Goal: Transaction & Acquisition: Download file/media

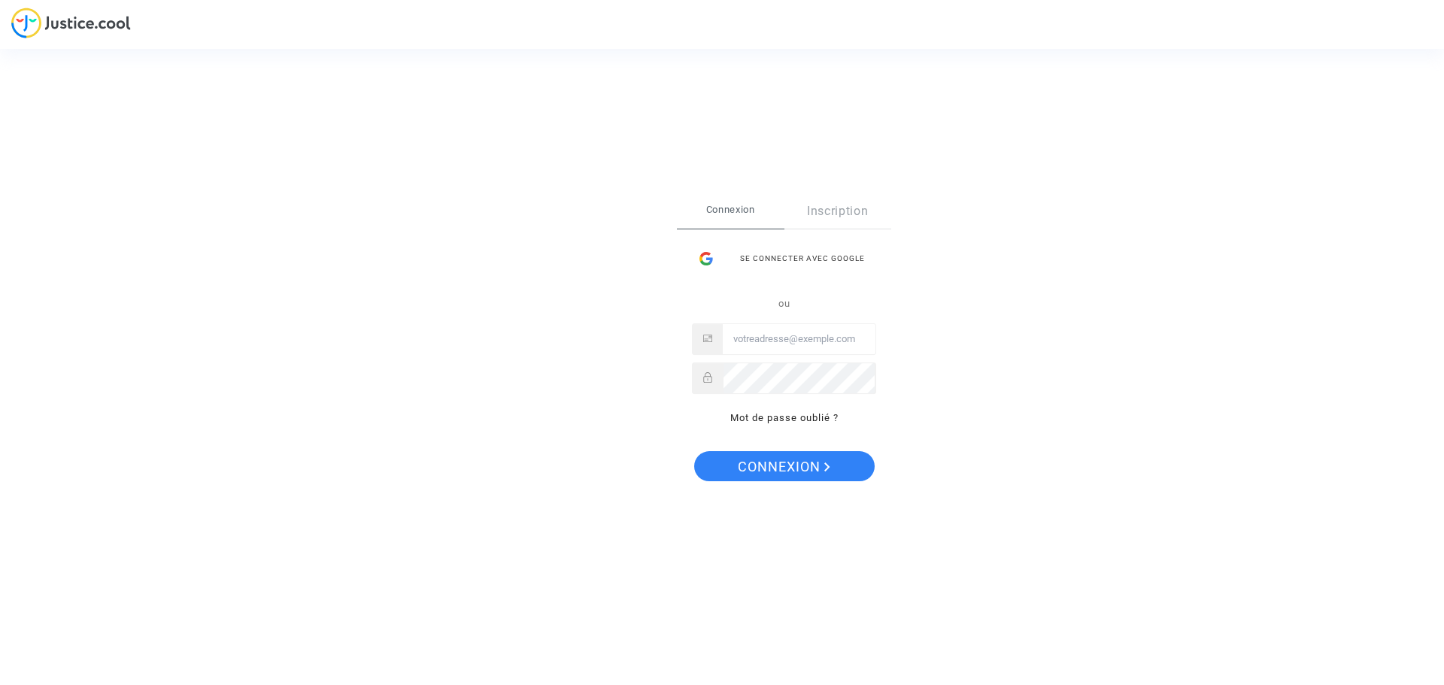
click at [804, 334] on input "Email" at bounding box center [799, 339] width 153 height 30
click at [801, 339] on input "Email" at bounding box center [799, 339] width 153 height 30
type input "[EMAIL_ADDRESS][DOMAIN_NAME]"
click at [801, 466] on span "Connexion" at bounding box center [784, 467] width 93 height 32
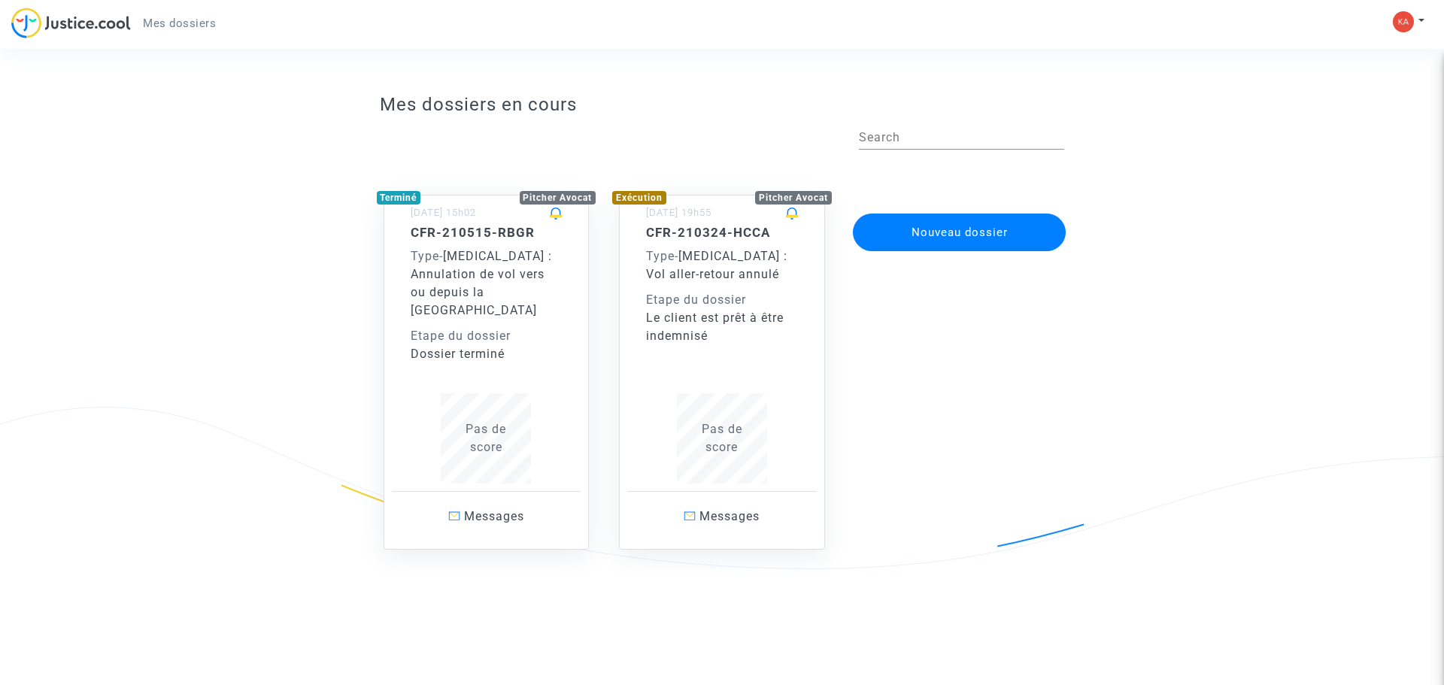
click at [697, 352] on div "CFR-210324-HCCA Type - Covid - 19 : Vol aller-retour annulé Etape du dossier Le…" at bounding box center [722, 354] width 152 height 259
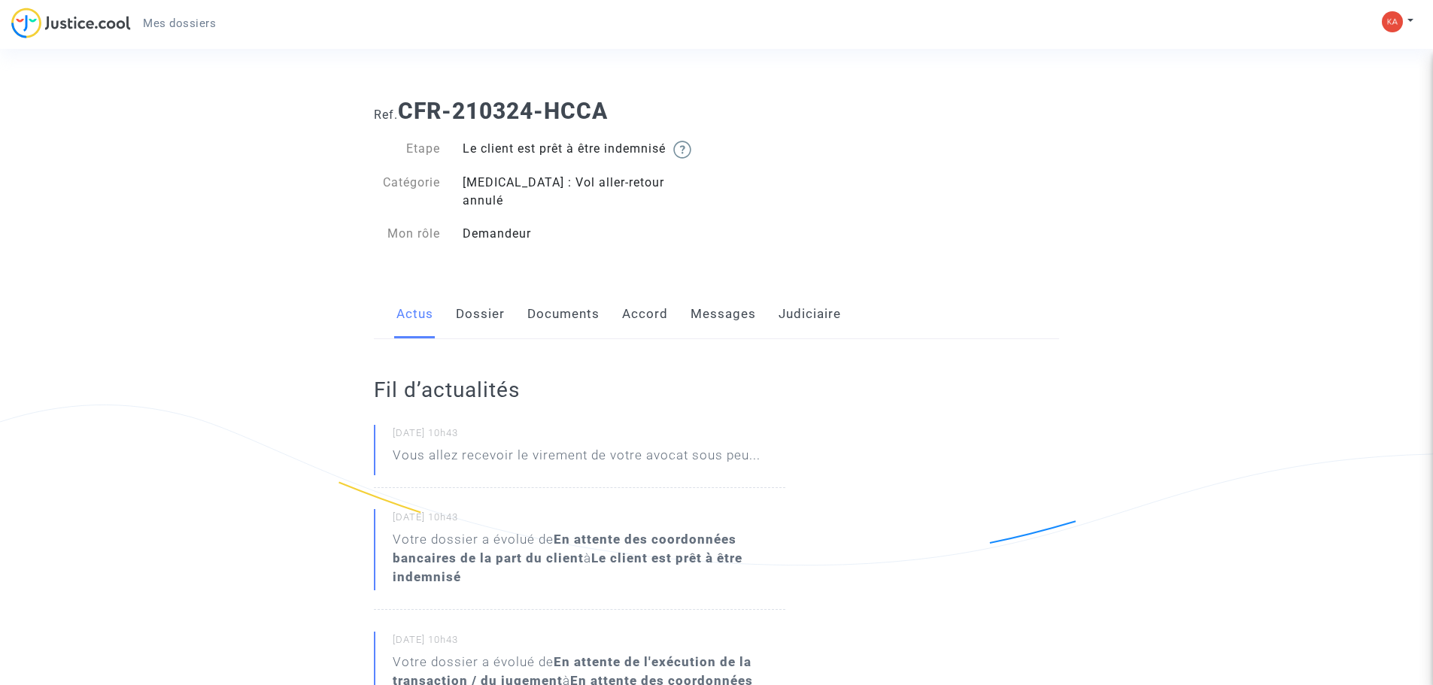
click at [740, 303] on link "Messages" at bounding box center [722, 315] width 65 height 50
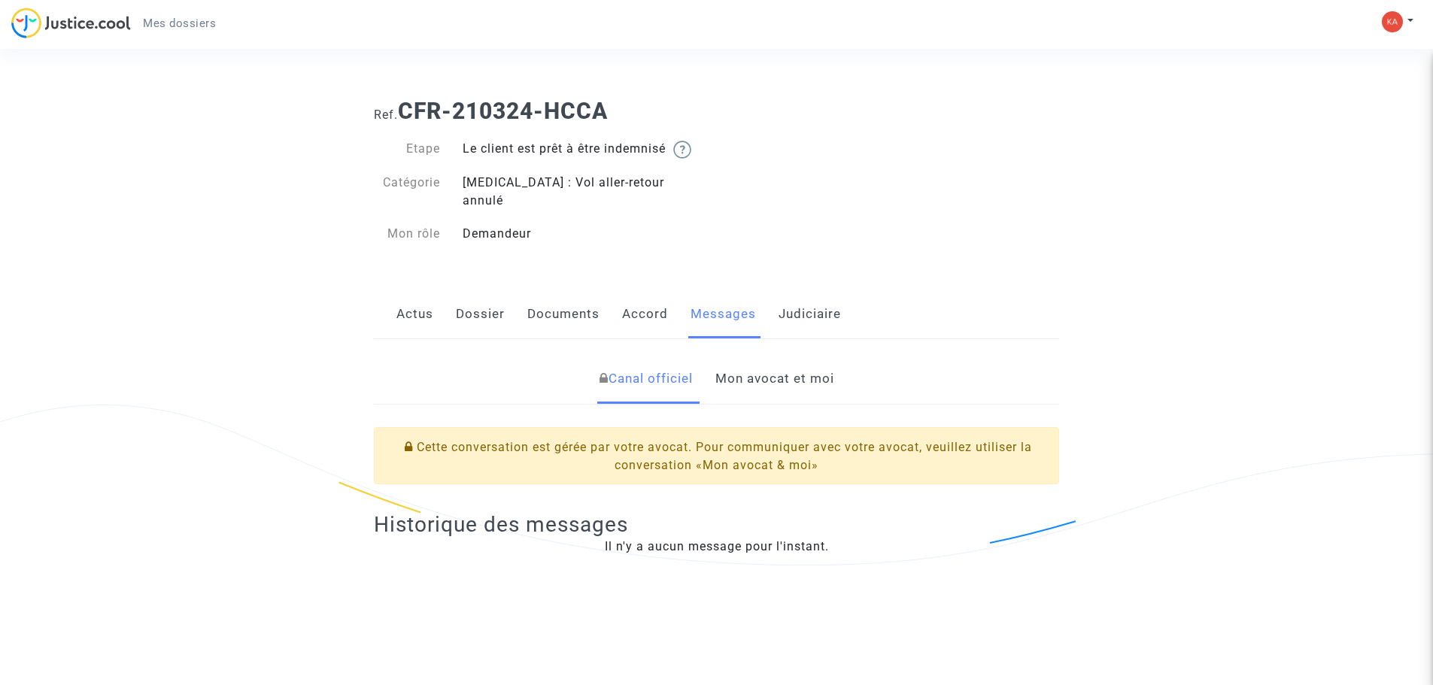
click at [633, 301] on link "Accord" at bounding box center [645, 315] width 46 height 50
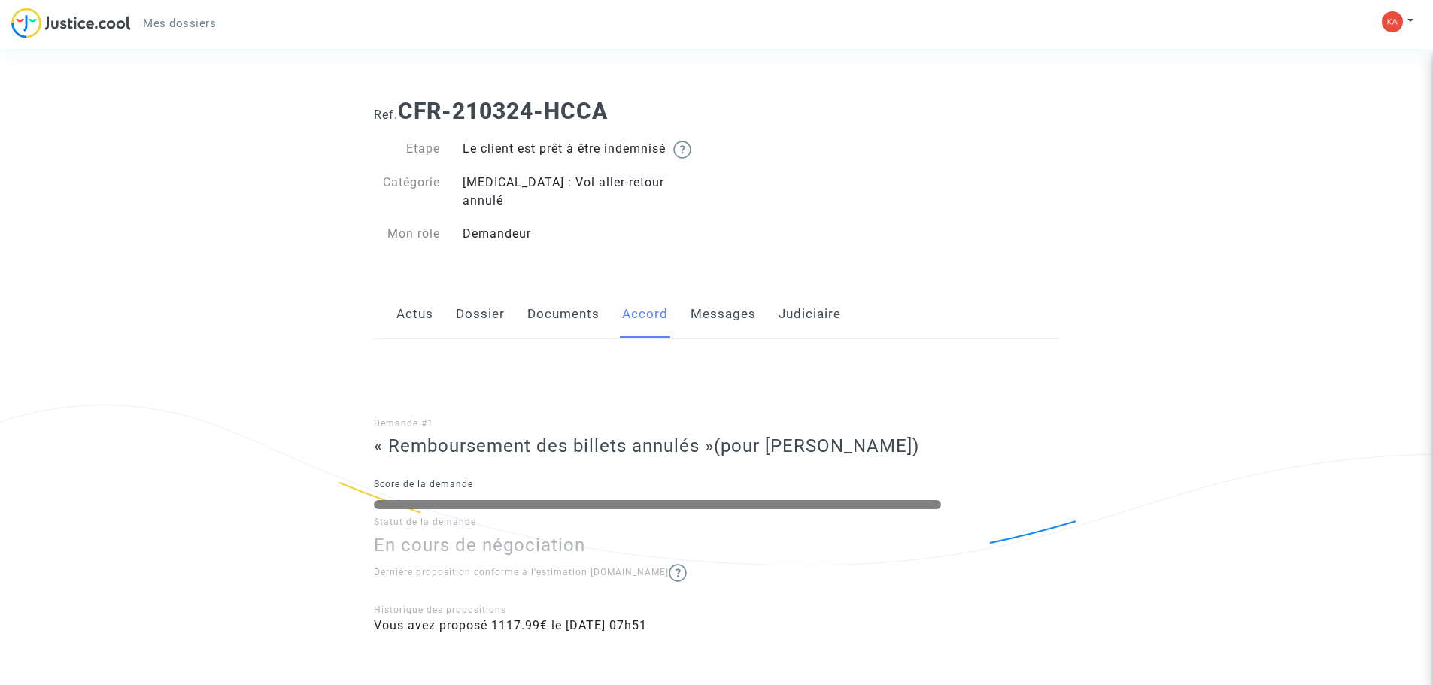
click at [570, 297] on link "Documents" at bounding box center [563, 315] width 72 height 50
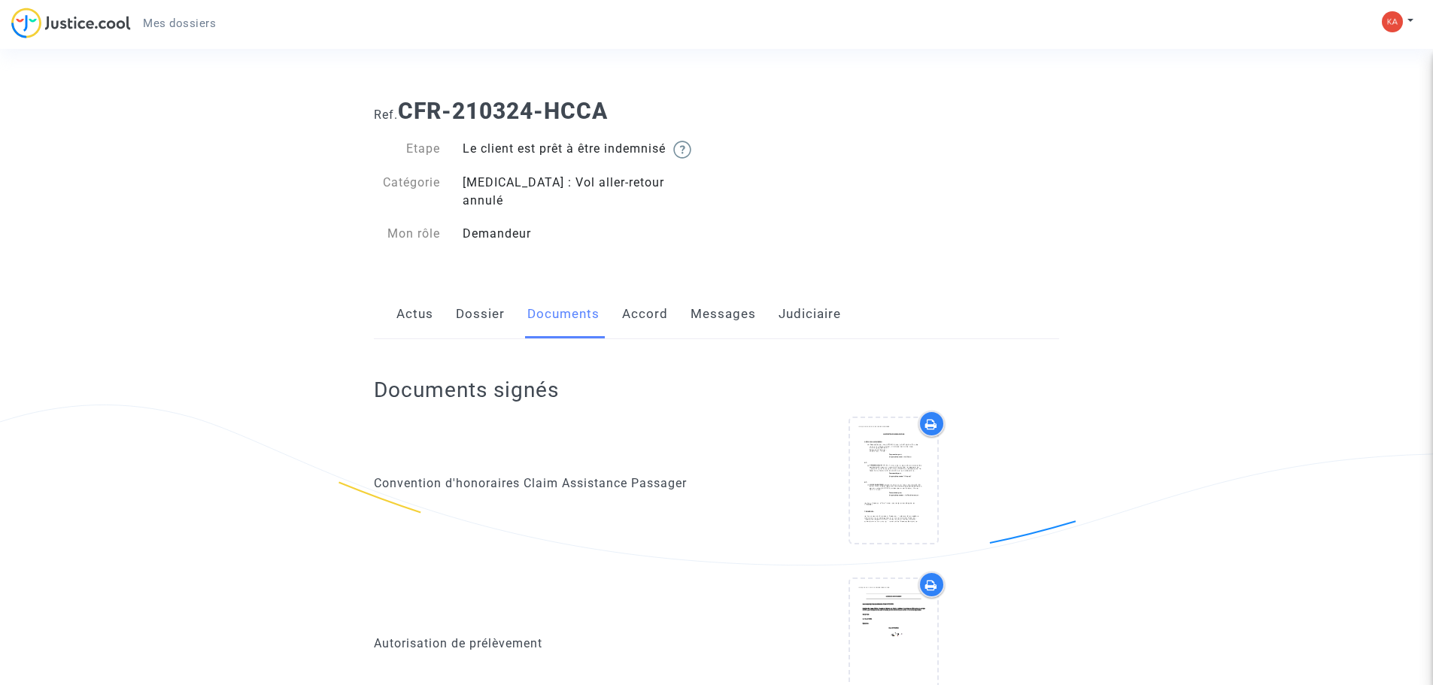
click at [494, 305] on link "Dossier" at bounding box center [480, 315] width 49 height 50
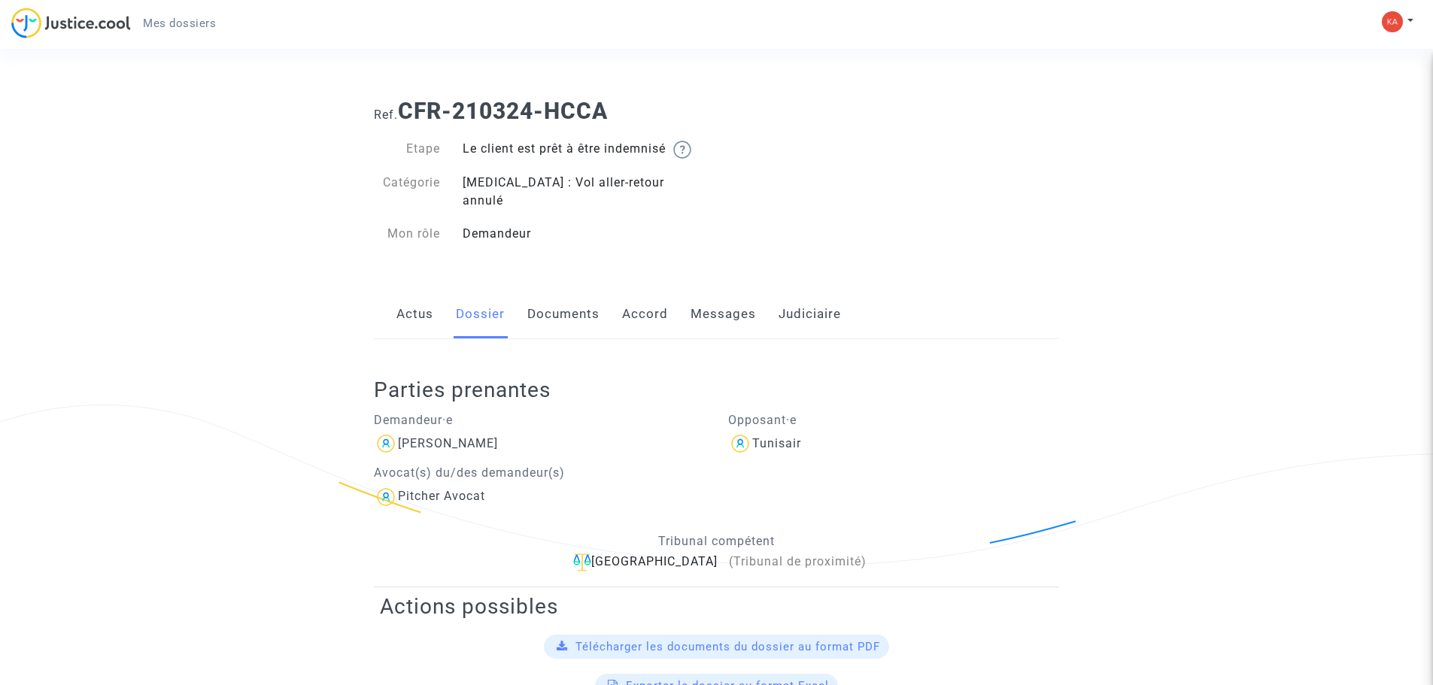
click at [402, 293] on link "Actus" at bounding box center [414, 315] width 37 height 50
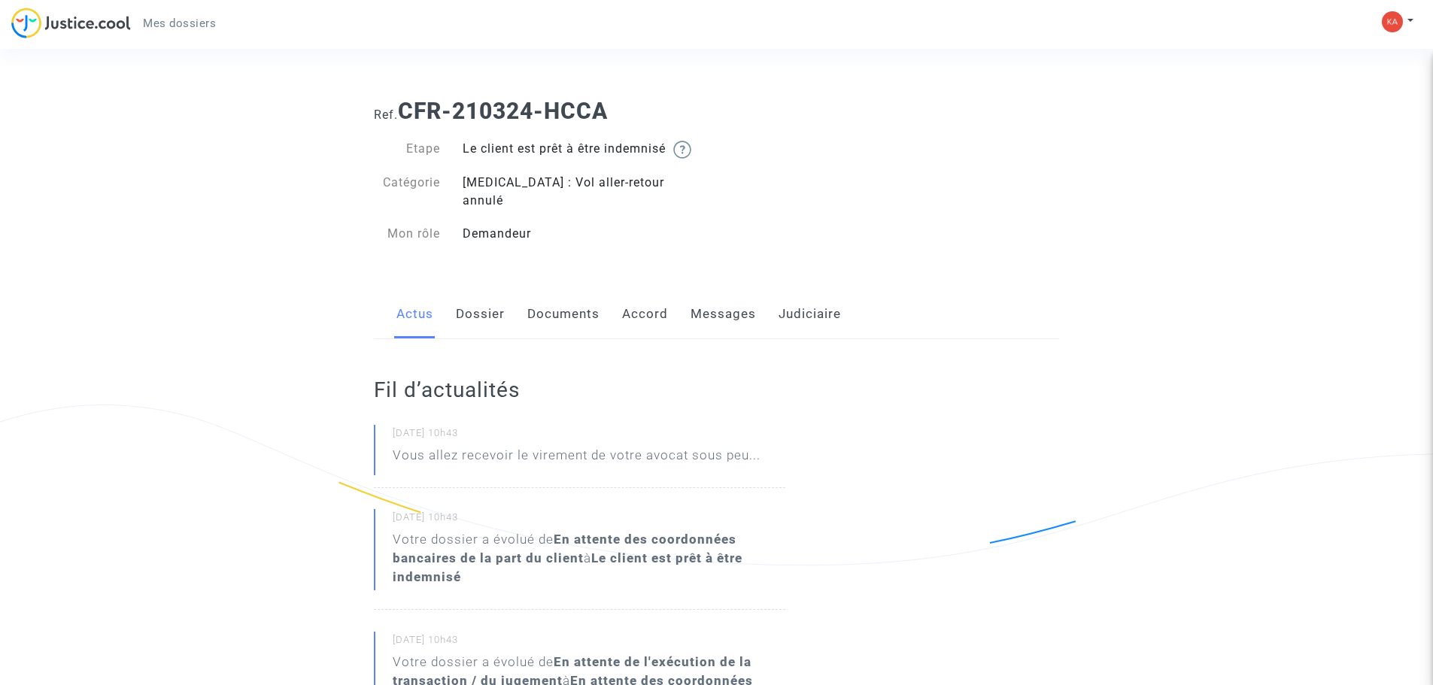
click at [477, 293] on link "Dossier" at bounding box center [480, 315] width 49 height 50
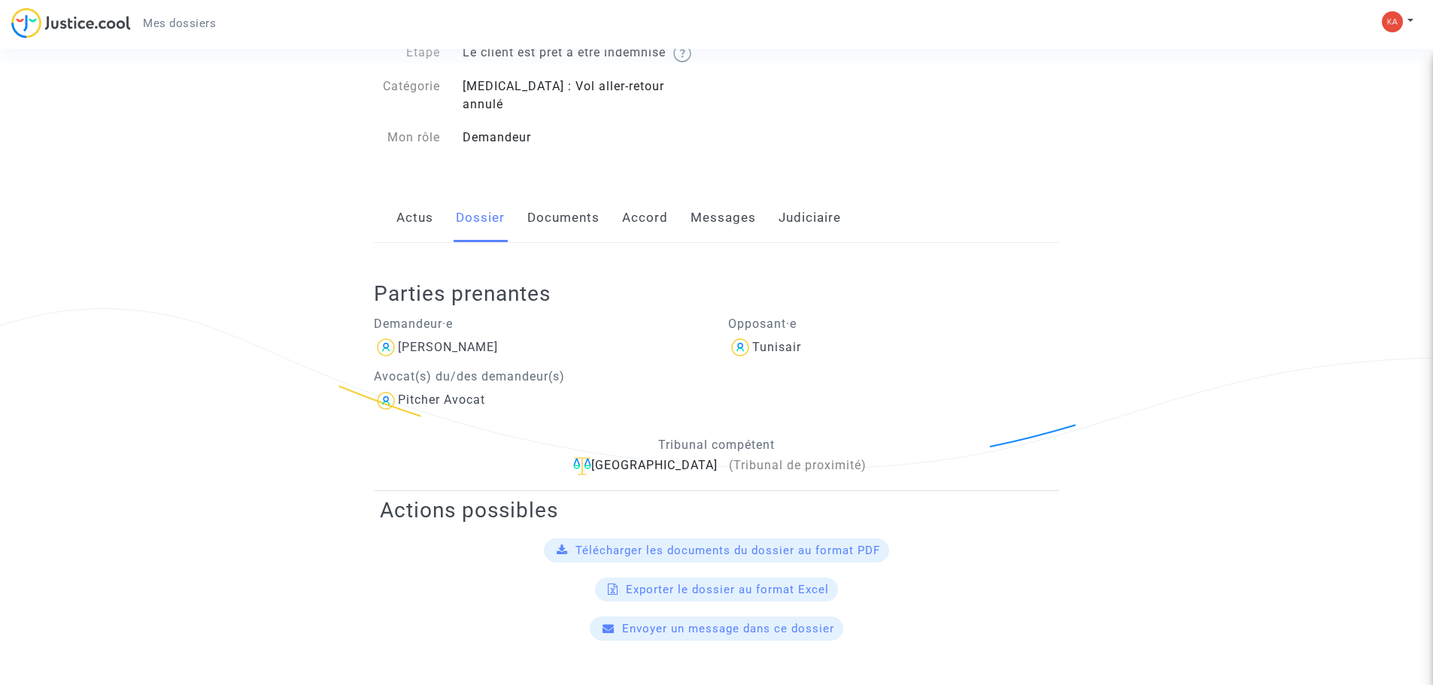
scroll to position [226, 0]
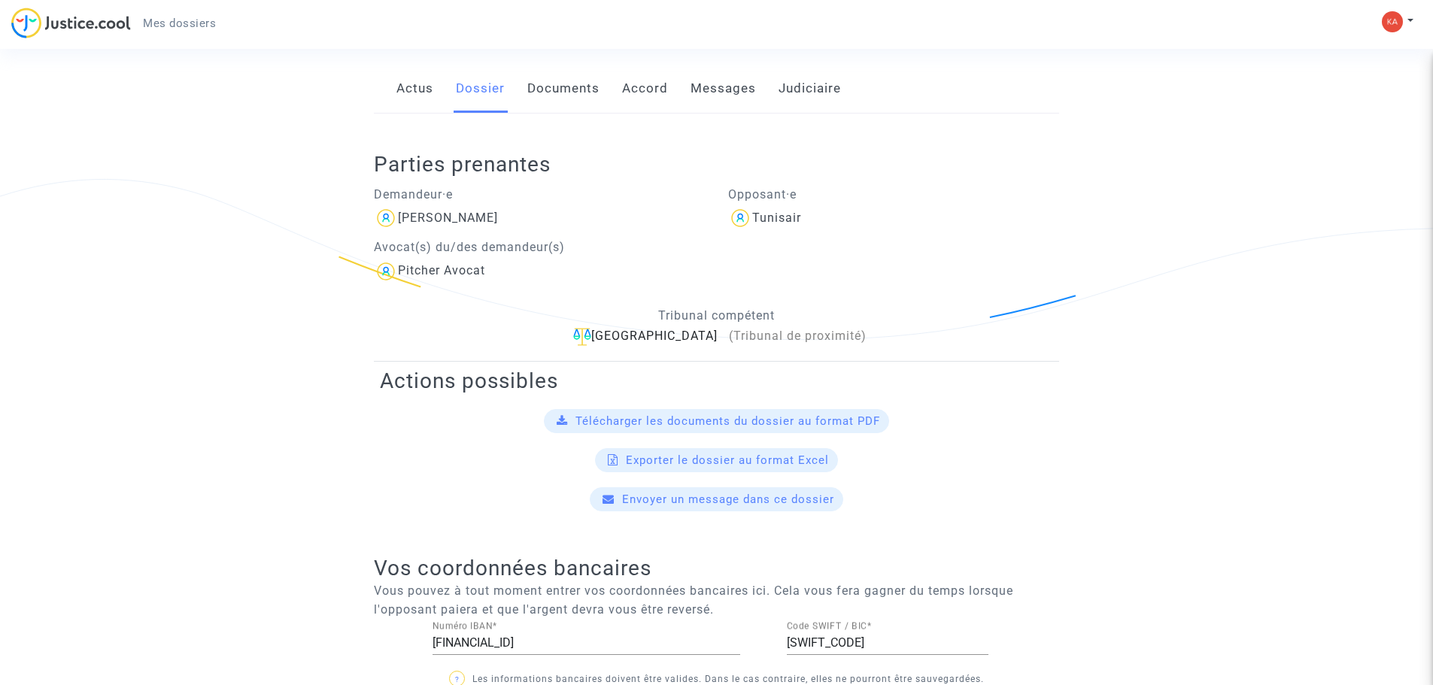
click at [742, 414] on span "Télécharger les documents du dossier au format PDF" at bounding box center [727, 421] width 305 height 14
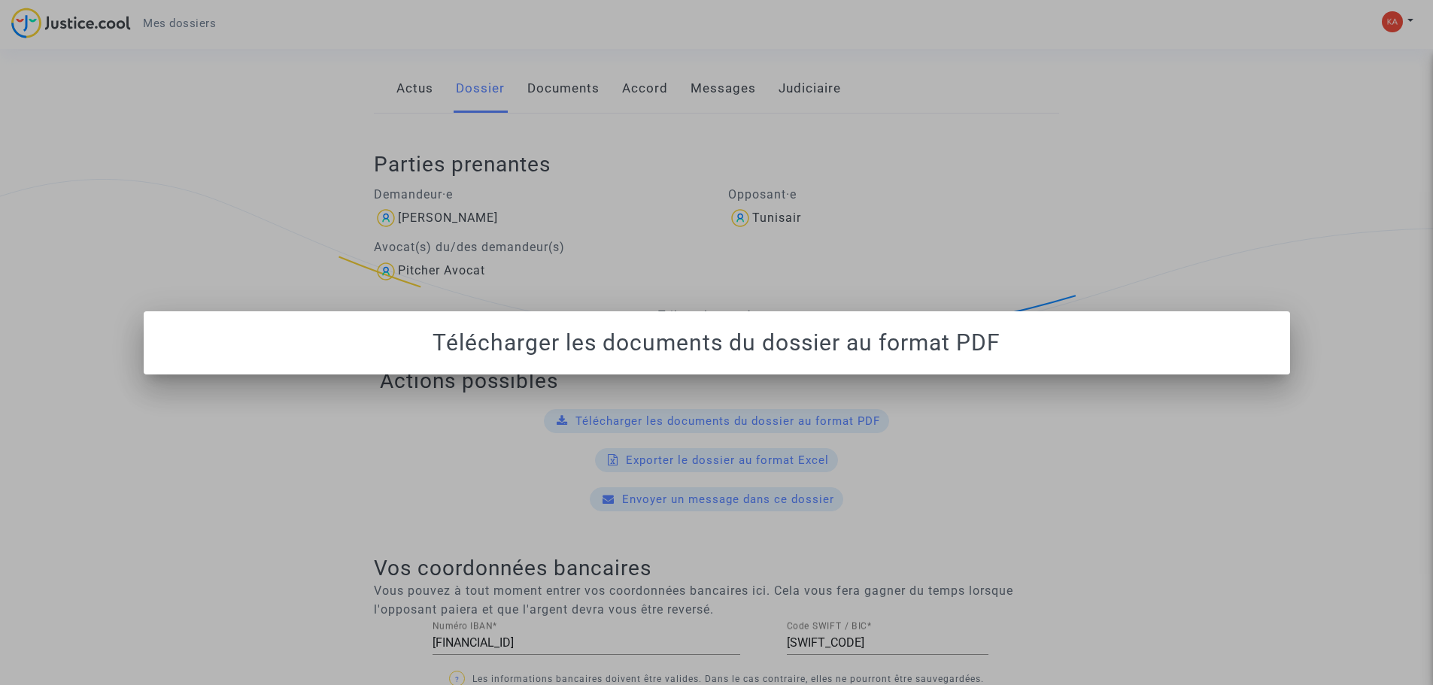
scroll to position [0, 0]
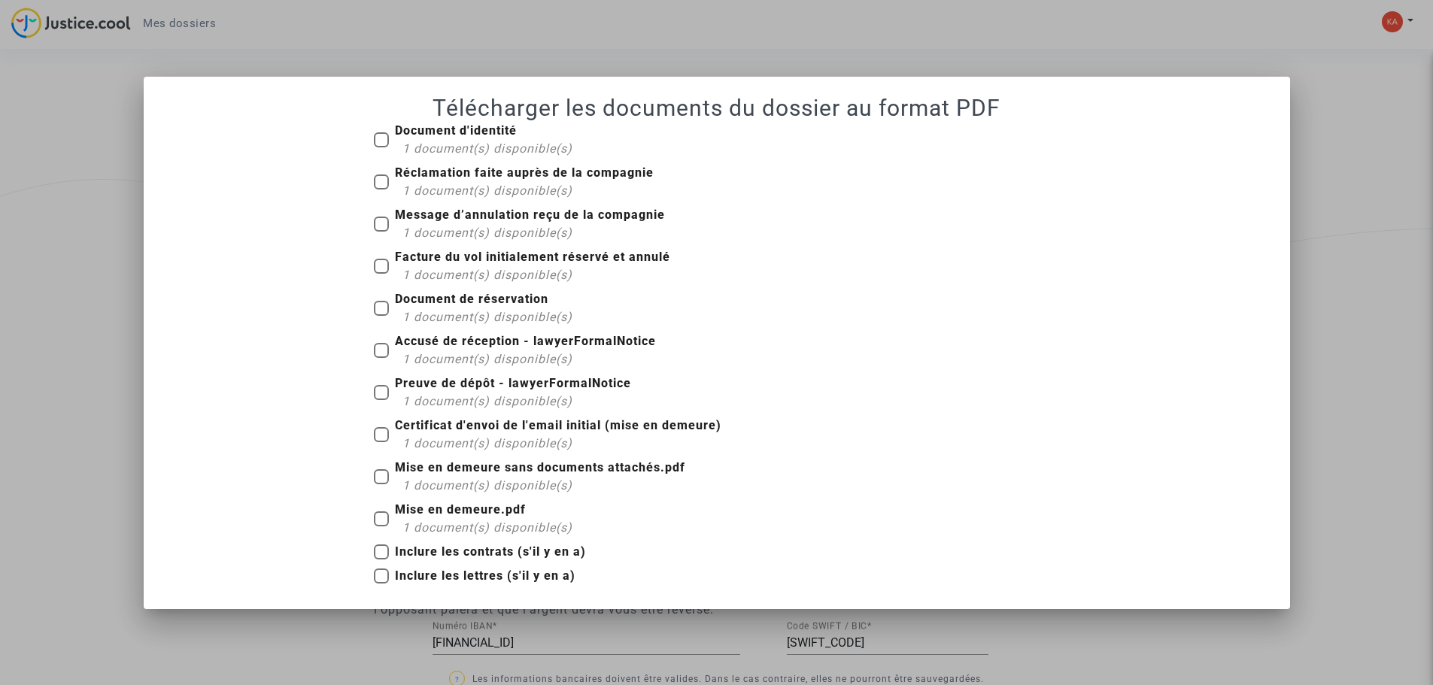
click at [383, 141] on span at bounding box center [381, 139] width 15 height 15
click at [381, 147] on input "Document d'identité 1 document(s) disponible(s)" at bounding box center [381, 147] width 1 height 1
checkbox input "true"
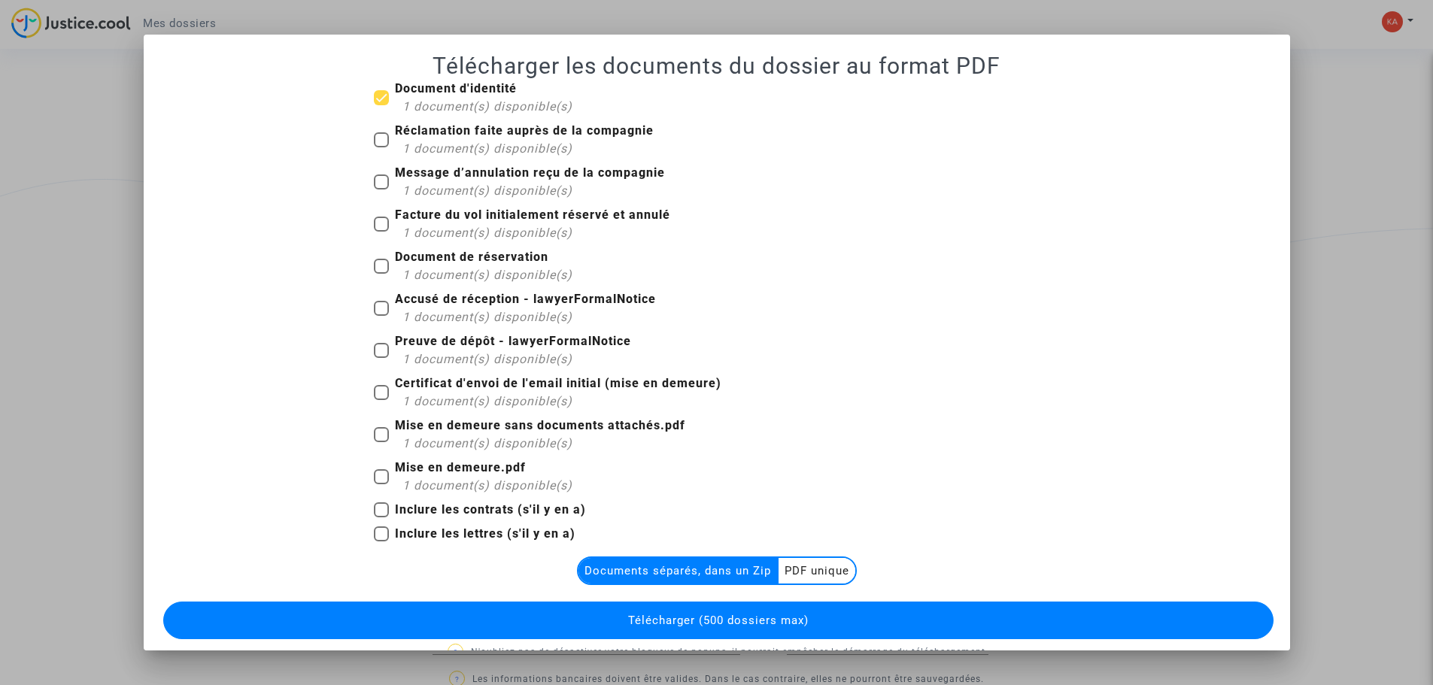
click at [379, 138] on span at bounding box center [381, 139] width 15 height 15
click at [381, 147] on input "Réclamation faite auprès de la compagnie 1 document(s) disponible(s)" at bounding box center [381, 147] width 1 height 1
checkbox input "true"
click at [379, 177] on span at bounding box center [381, 181] width 15 height 15
click at [381, 190] on input "Message d’annulation reçu de la compagnie 1 document(s) disponible(s)" at bounding box center [381, 190] width 1 height 1
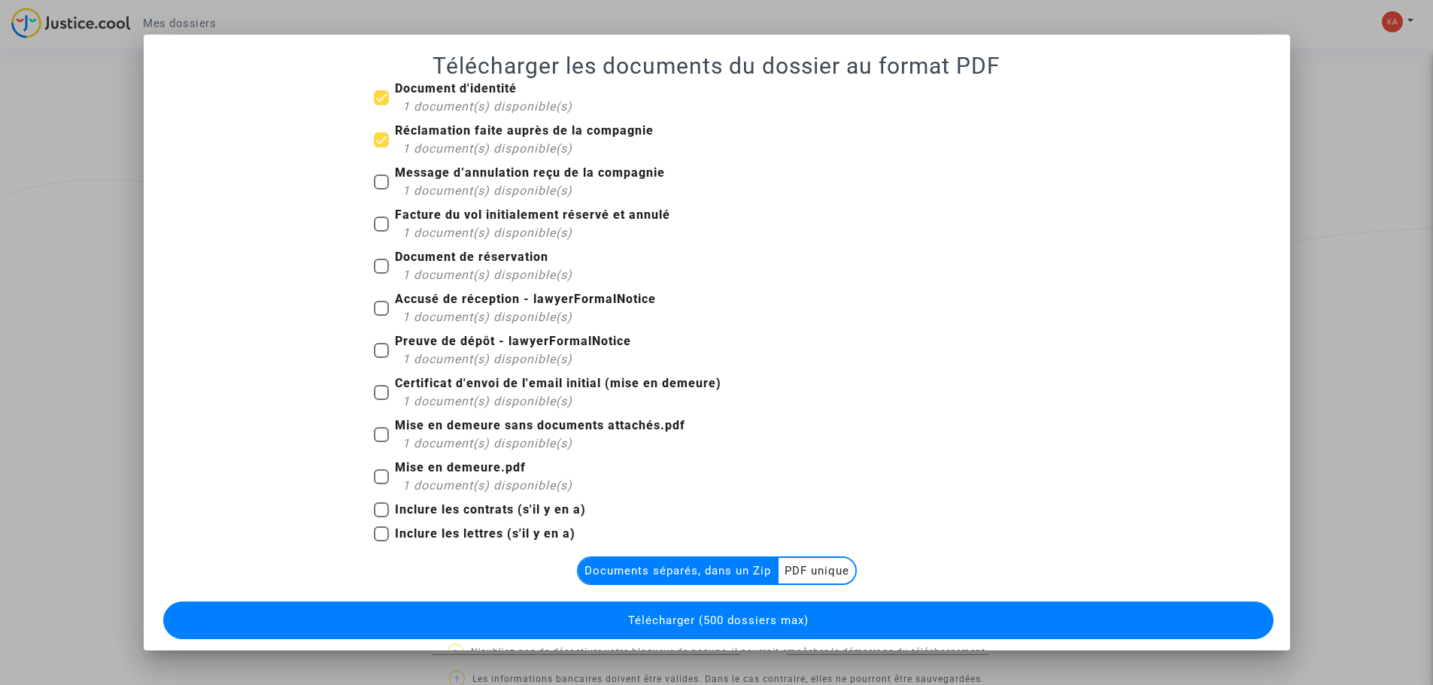
checkbox input "true"
click at [375, 226] on span at bounding box center [381, 224] width 15 height 15
click at [381, 232] on input "Facture du vol initialement réservé et annulé 1 document(s) disponible(s)" at bounding box center [381, 232] width 1 height 1
checkbox input "true"
click at [375, 265] on span at bounding box center [381, 266] width 15 height 15
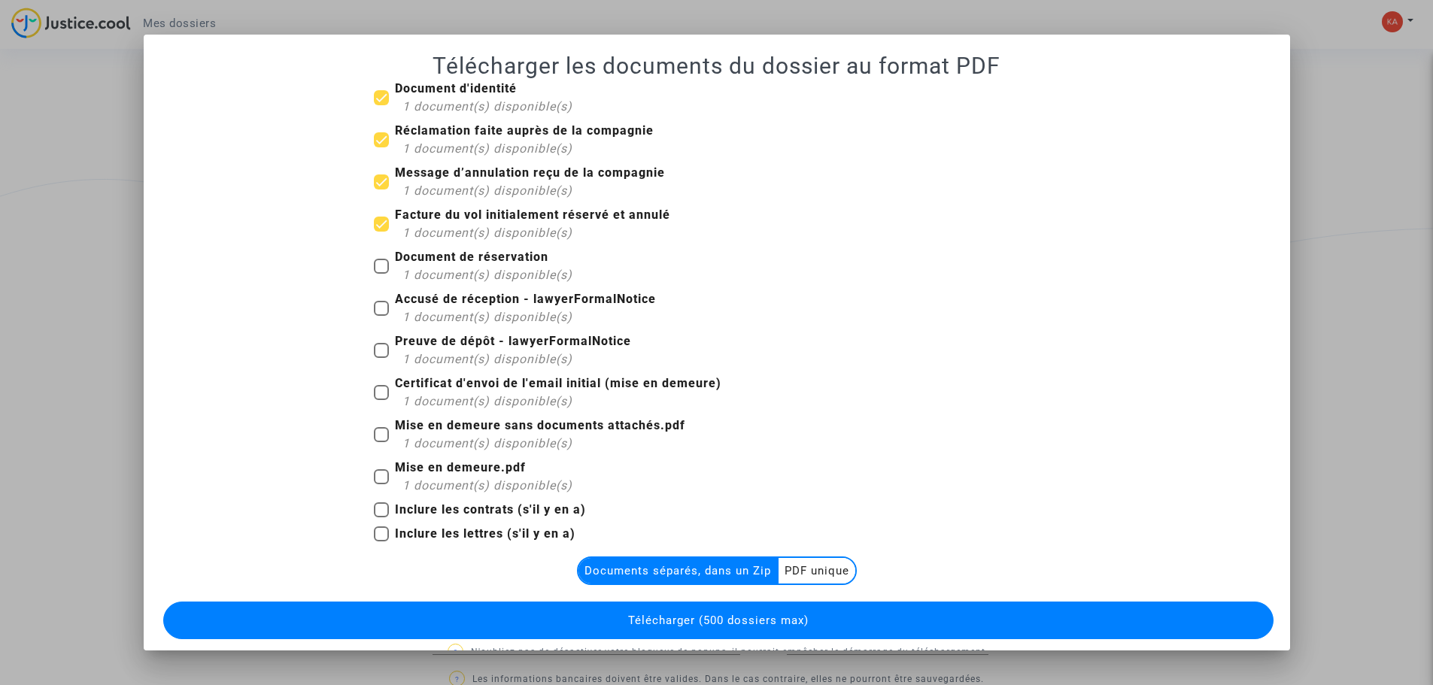
click at [381, 274] on input "Document de réservation 1 document(s) disponible(s)" at bounding box center [381, 274] width 1 height 1
checkbox input "true"
click at [378, 314] on span at bounding box center [381, 308] width 15 height 15
click at [381, 316] on input "Accusé de réception - lawyerFormalNotice 1 document(s) disponible(s)" at bounding box center [381, 316] width 1 height 1
checkbox input "true"
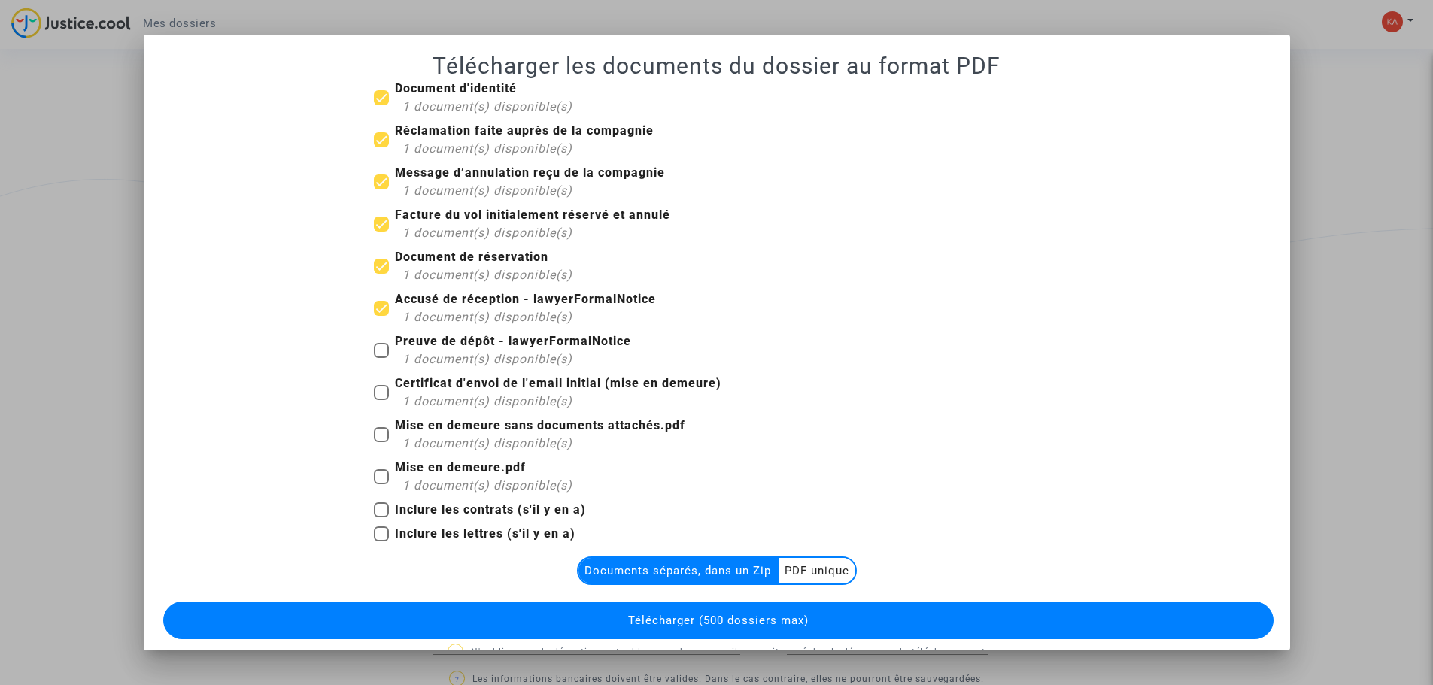
click at [376, 353] on span at bounding box center [381, 350] width 15 height 15
click at [381, 358] on input "Preuve de dépôt - lawyerFormalNotice 1 document(s) disponible(s)" at bounding box center [381, 358] width 1 height 1
checkbox input "true"
click at [374, 387] on span at bounding box center [381, 392] width 15 height 15
click at [381, 400] on input "Certificat d'envoi de l'email initial (mise en demeure) 1 document(s) disponibl…" at bounding box center [381, 400] width 1 height 1
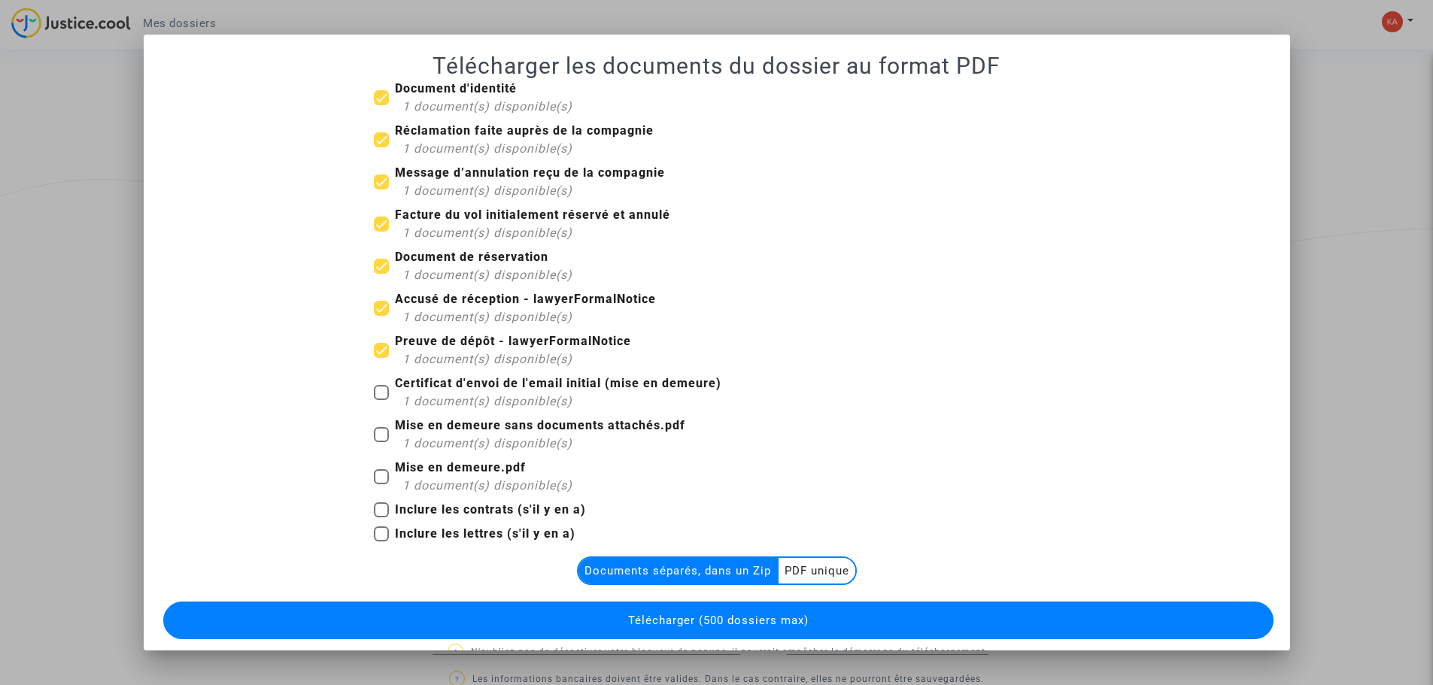
checkbox input "true"
click at [375, 445] on label "Mise en demeure sans documents attachés.pdf 1 document(s) disponible(s)" at bounding box center [529, 435] width 311 height 36
click at [381, 443] on input "Mise en demeure sans documents attachés.pdf 1 document(s) disponible(s)" at bounding box center [381, 442] width 1 height 1
checkbox input "true"
click at [378, 472] on span at bounding box center [381, 476] width 15 height 15
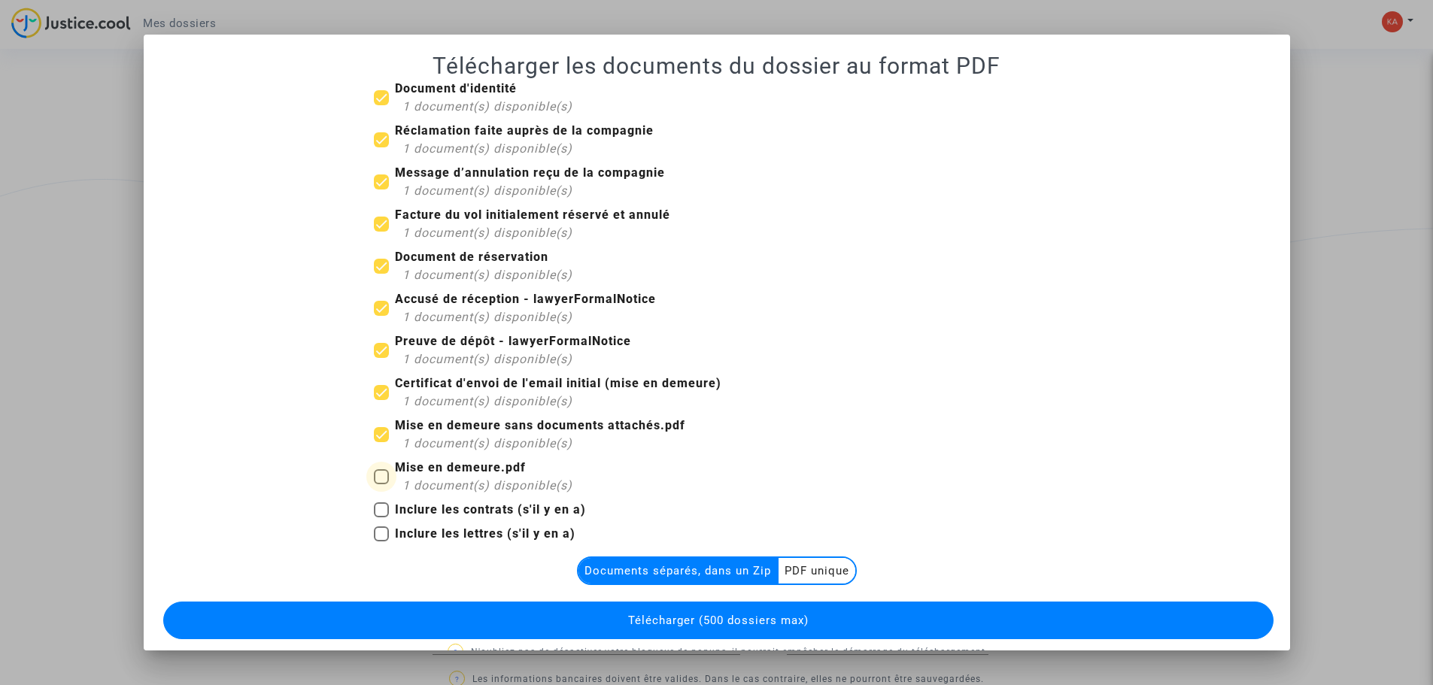
click at [381, 484] on input "Mise en demeure.pdf 1 document(s) disponible(s)" at bounding box center [381, 484] width 1 height 1
checkbox input "true"
click at [374, 509] on span at bounding box center [381, 509] width 15 height 15
click at [381, 517] on input "Inclure les contrats (s'il y en a)" at bounding box center [381, 517] width 1 height 1
checkbox input "true"
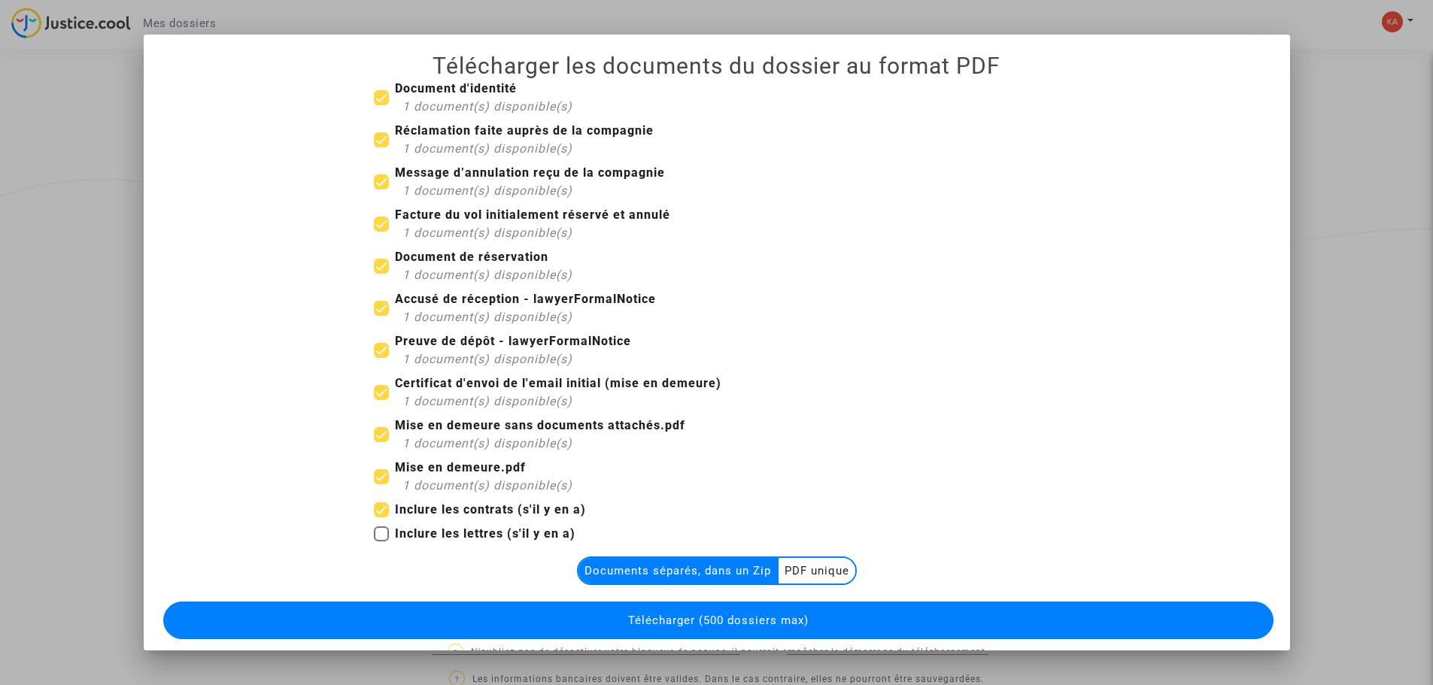
click at [375, 530] on span at bounding box center [381, 533] width 15 height 15
click at [381, 542] on input "Inclure les lettres (s'il y en a)" at bounding box center [381, 542] width 1 height 1
checkbox input "true"
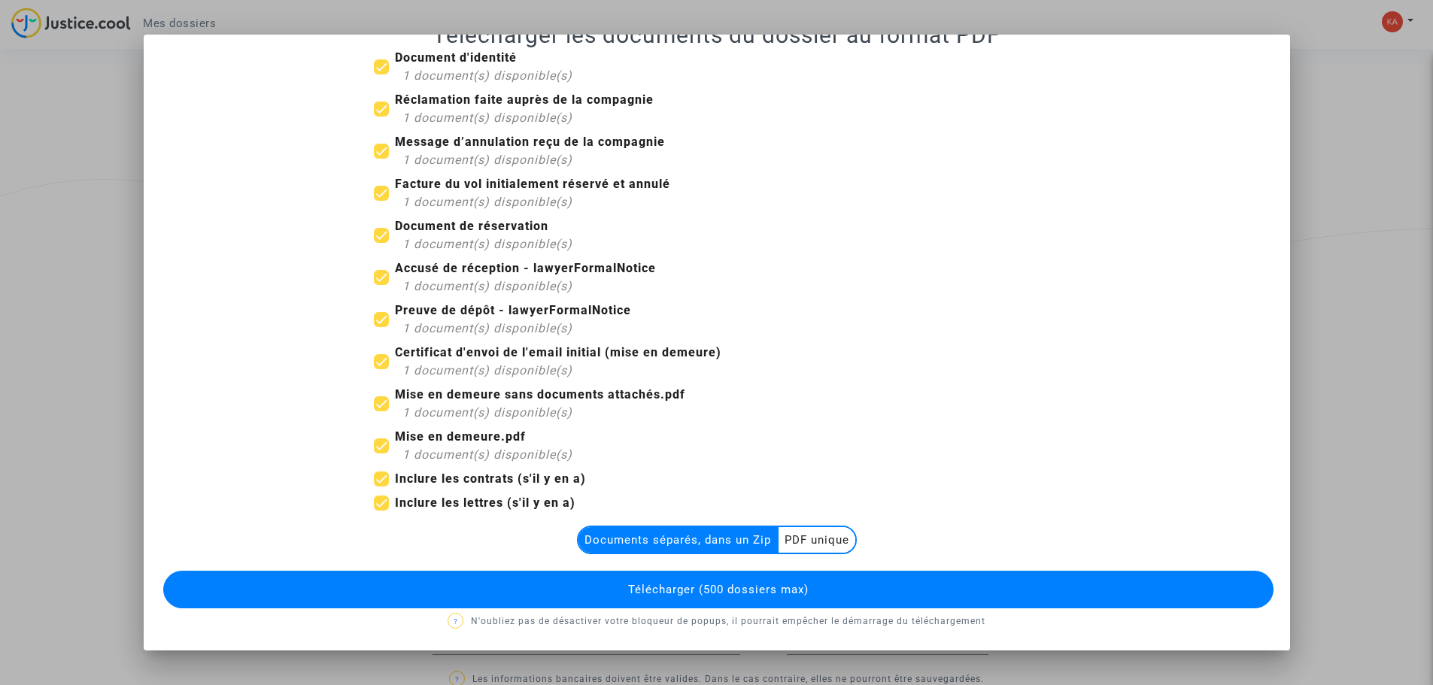
click at [821, 539] on multi-toggle-item "PDF unique" at bounding box center [816, 540] width 77 height 26
click at [720, 591] on span "Télécharger (500 dossiers max)" at bounding box center [718, 590] width 181 height 14
